Goal: Information Seeking & Learning: Learn about a topic

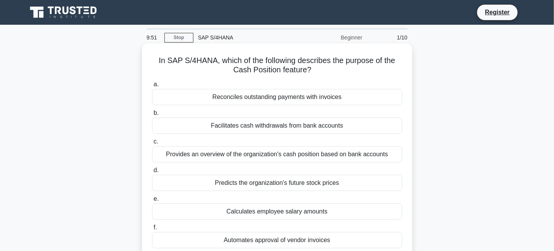
click at [170, 102] on div "Reconciles outstanding payments with invoices" at bounding box center [277, 97] width 250 height 16
click at [152, 87] on input "a. Reconciles outstanding payments with invoices" at bounding box center [152, 84] width 0 height 5
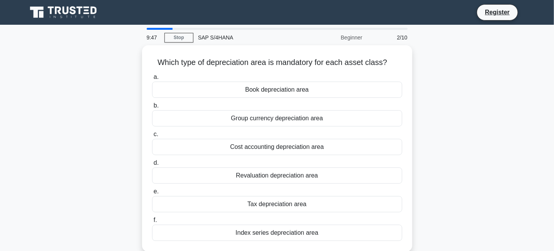
drag, startPoint x: 169, startPoint y: 27, endPoint x: 143, endPoint y: 28, distance: 26.7
click at [143, 28] on main "9:47 Stop SAP S/4HANA Beginner 2/10 Which type of depreciation area is mandator…" at bounding box center [277, 221] width 554 height 393
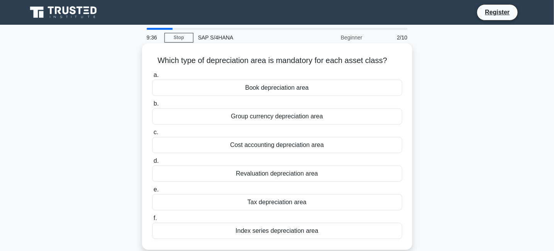
click at [281, 142] on div "Cost accounting depreciation area" at bounding box center [277, 145] width 250 height 16
click at [152, 135] on input "c. Cost accounting depreciation area" at bounding box center [152, 132] width 0 height 5
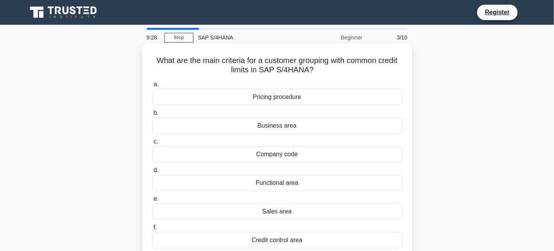
scroll to position [39, 0]
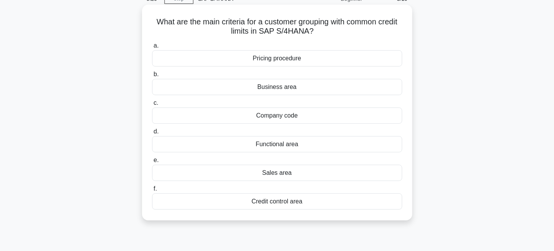
click at [270, 201] on div "Credit control area" at bounding box center [277, 201] width 250 height 16
click at [152, 191] on input "f. Credit control area" at bounding box center [152, 188] width 0 height 5
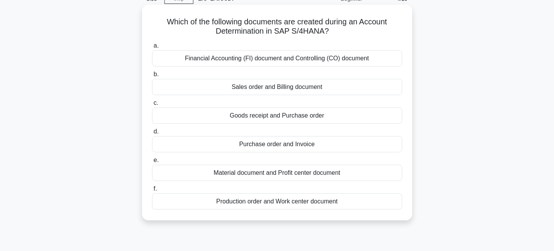
click at [323, 56] on div "Financial Accounting (FI) document and Controlling (CO) document" at bounding box center [277, 58] width 250 height 16
click at [152, 48] on input "a. Financial Accounting (FI) document and Controlling (CO) document" at bounding box center [152, 45] width 0 height 5
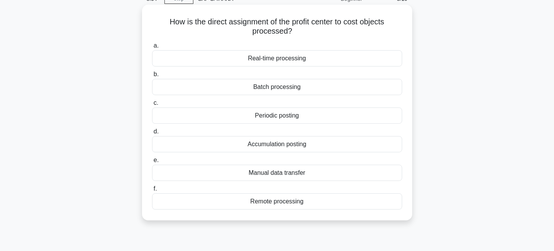
click at [272, 59] on div "Real-time processing" at bounding box center [277, 58] width 250 height 16
click at [152, 48] on input "a. Real-time processing" at bounding box center [152, 45] width 0 height 5
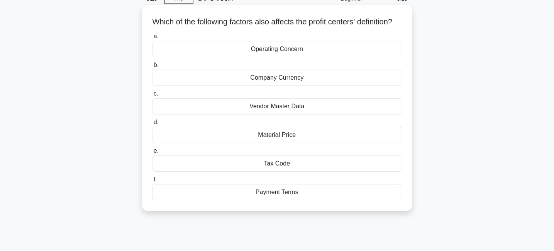
click at [300, 53] on div "Operating Concern" at bounding box center [277, 49] width 250 height 16
click at [152, 39] on input "a. Operating Concern" at bounding box center [152, 36] width 0 height 5
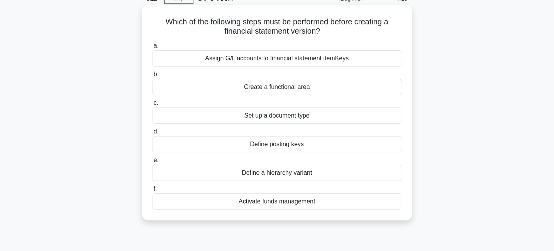
click at [339, 60] on div "Assign G/L accounts to financial statement itemKeys" at bounding box center [277, 58] width 250 height 16
click at [152, 48] on input "a. Assign G/L accounts to financial statement itemKeys" at bounding box center [152, 45] width 0 height 5
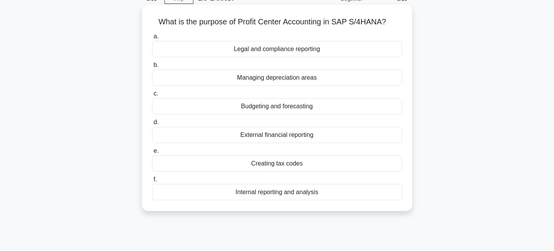
click at [299, 110] on div "Budgeting and forecasting" at bounding box center [277, 106] width 250 height 16
click at [152, 96] on input "c. Budgeting and forecasting" at bounding box center [152, 93] width 0 height 5
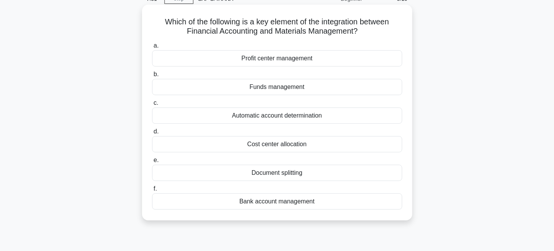
click at [306, 203] on div "Bank account management" at bounding box center [277, 201] width 250 height 16
click at [152, 191] on input "f. Bank account management" at bounding box center [152, 188] width 0 height 5
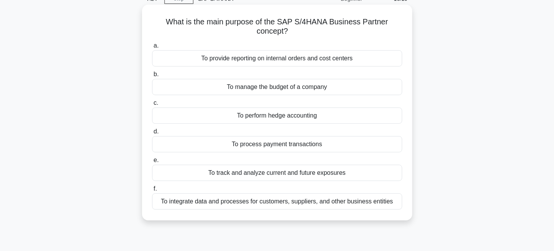
click at [322, 204] on div "To integrate data and processes for customers, suppliers, and other business en…" at bounding box center [277, 201] width 250 height 16
click at [152, 191] on input "f. To integrate data and processes for customers, suppliers, and other business…" at bounding box center [152, 188] width 0 height 5
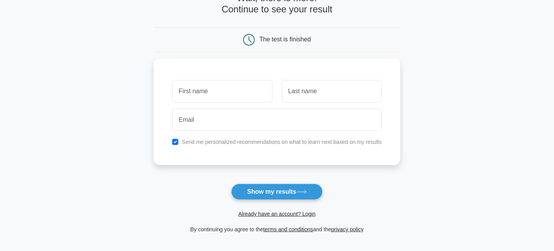
scroll to position [136, 0]
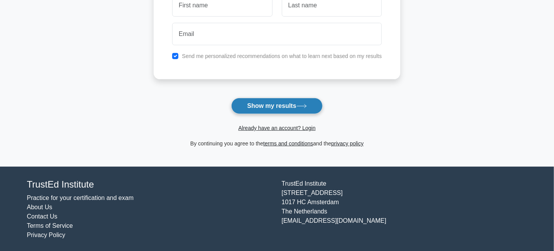
click at [304, 111] on button "Show my results" at bounding box center [276, 106] width 91 height 16
